Goal: Information Seeking & Learning: Find specific page/section

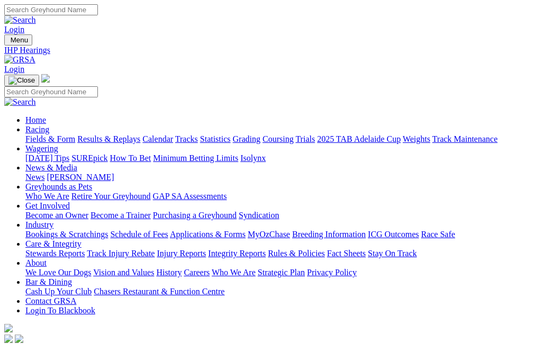
scroll to position [3, 0]
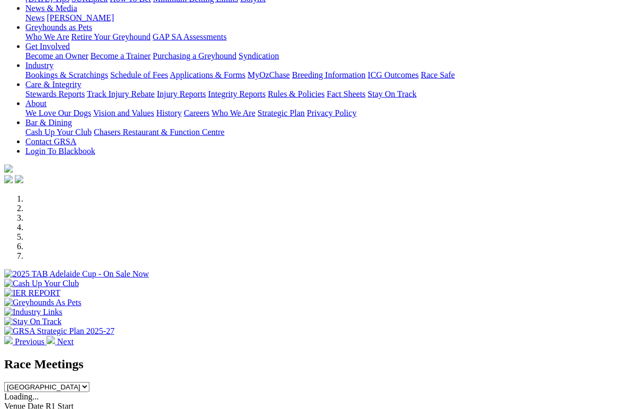
scroll to position [140, 0]
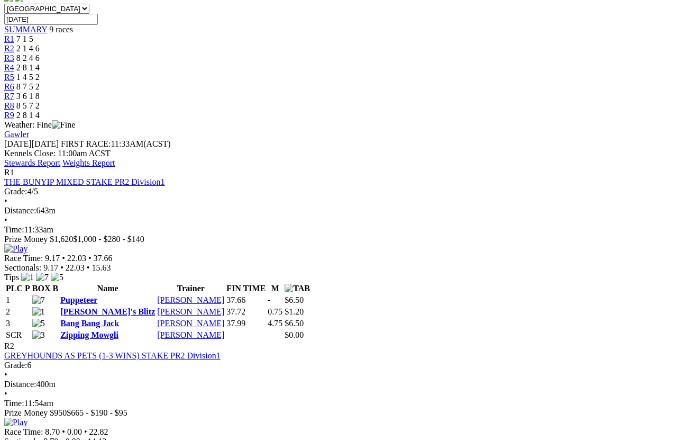
scroll to position [342, 0]
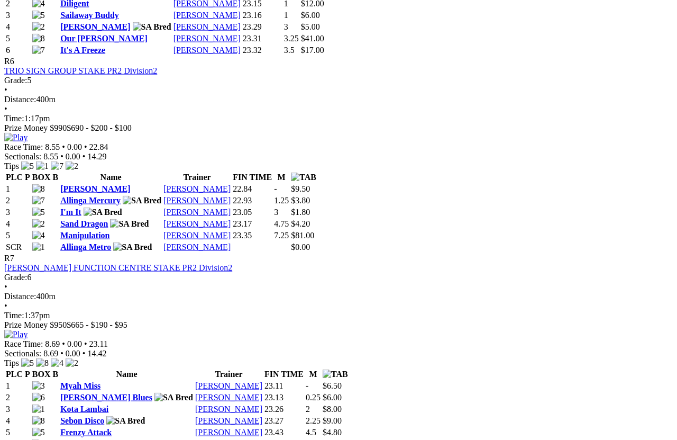
scroll to position [1379, 0]
